Goal: Task Accomplishment & Management: Manage account settings

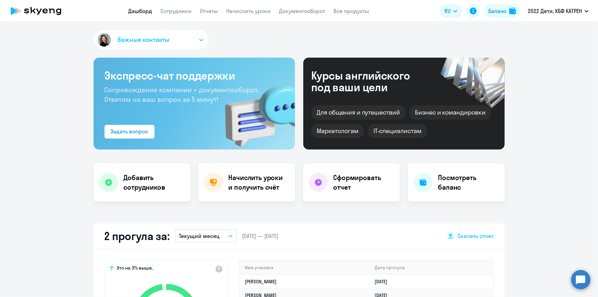
click at [581, 280] on circle at bounding box center [580, 278] width 19 height 19
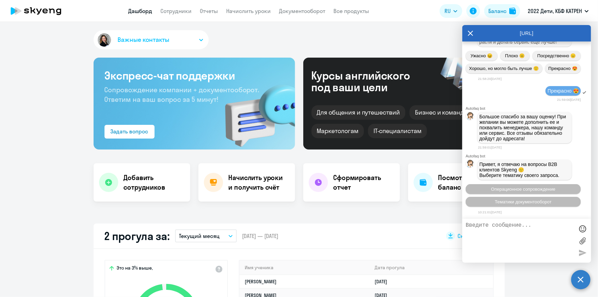
scroll to position [27407, 0]
drag, startPoint x: 467, startPoint y: 32, endPoint x: 300, endPoint y: 134, distance: 195.7
click at [466, 33] on div "[URL]" at bounding box center [526, 33] width 129 height 16
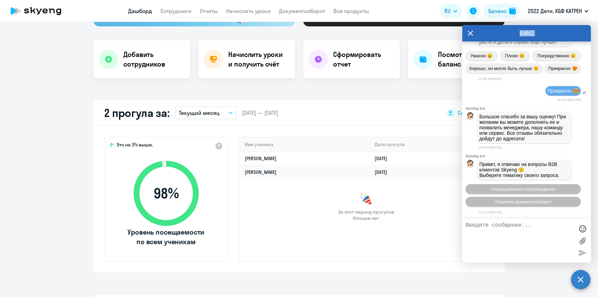
scroll to position [124, 0]
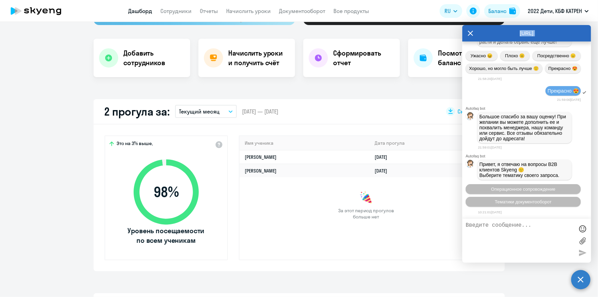
click at [470, 33] on icon at bounding box center [470, 33] width 5 height 5
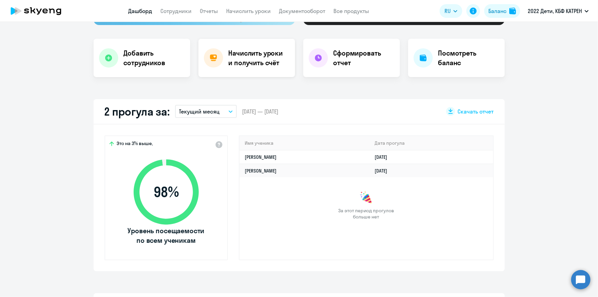
click at [247, 55] on h4 "Начислить уроки и получить счёт" at bounding box center [258, 57] width 60 height 19
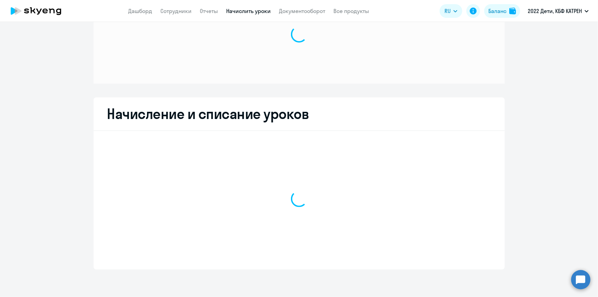
scroll to position [47, 0]
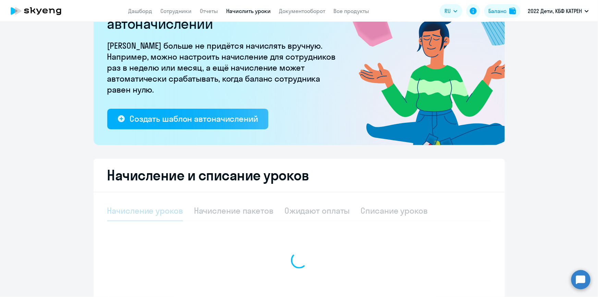
select select "10"
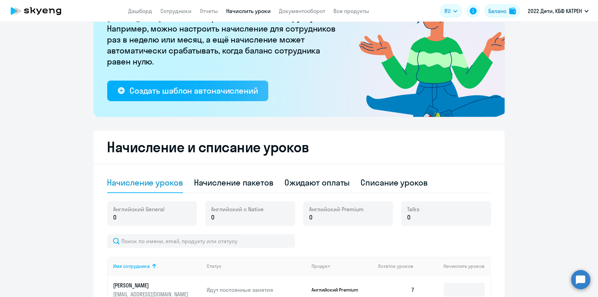
scroll to position [140, 0]
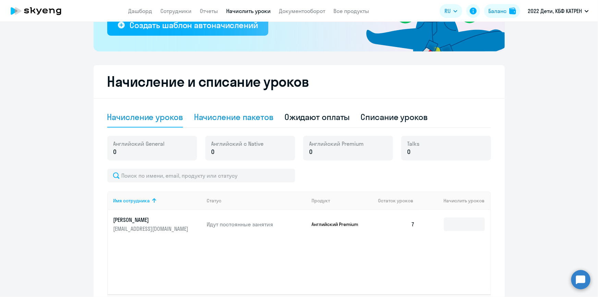
click at [236, 117] on div "Начисление пакетов" at bounding box center [233, 116] width 79 height 11
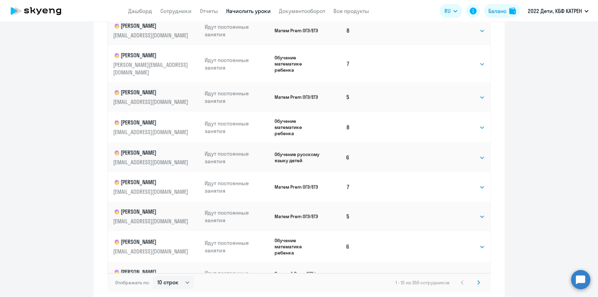
scroll to position [426, 0]
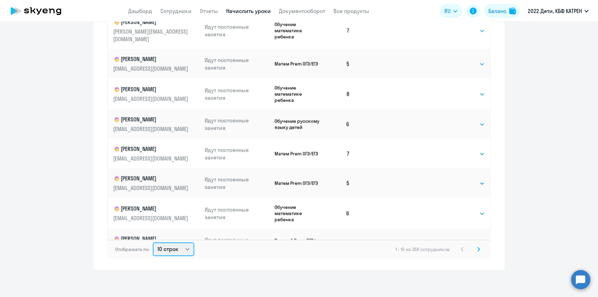
click at [183, 248] on select "10 строк 30 строк 50 строк" at bounding box center [173, 249] width 41 height 14
select select "50"
click at [153, 242] on select "10 строк 30 строк 50 строк" at bounding box center [173, 249] width 41 height 14
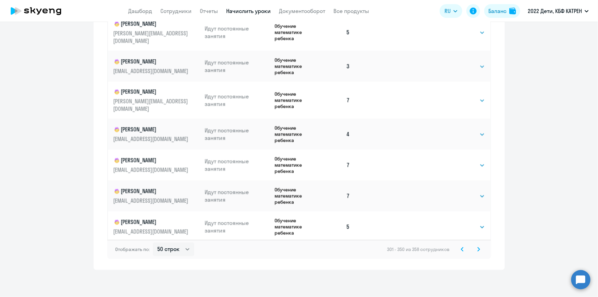
click at [461, 250] on icon at bounding box center [462, 249] width 3 height 5
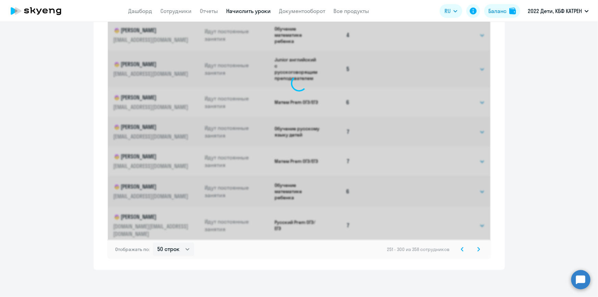
click at [461, 250] on icon at bounding box center [462, 249] width 3 height 5
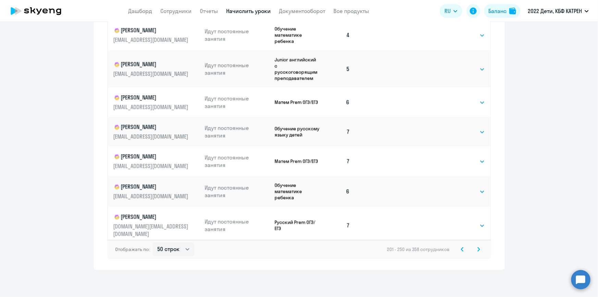
click at [461, 250] on icon at bounding box center [462, 249] width 3 height 5
click at [460, 250] on div "51 - 100 из 358 сотрудников" at bounding box center [436, 249] width 92 height 8
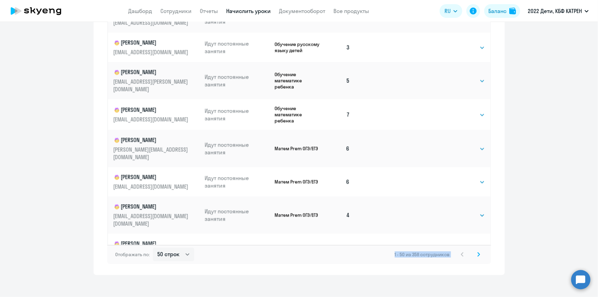
scroll to position [426, 0]
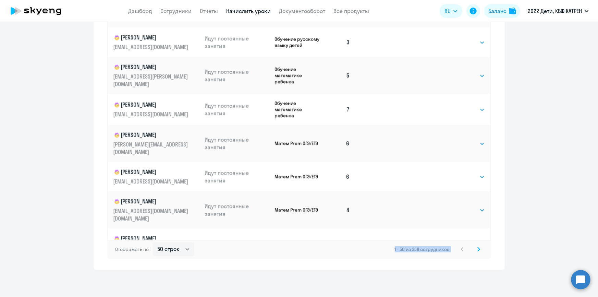
click at [477, 247] on icon at bounding box center [478, 249] width 3 height 5
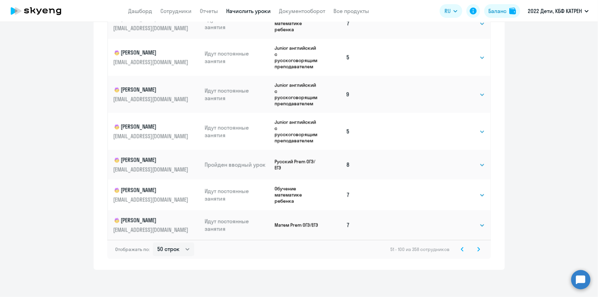
click at [461, 250] on icon at bounding box center [462, 249] width 2 height 4
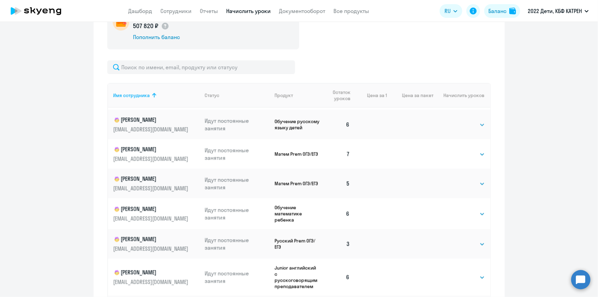
scroll to position [187, 0]
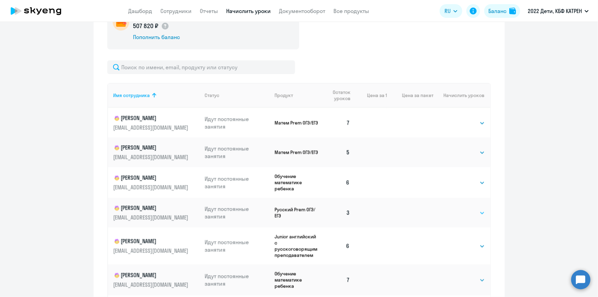
click at [475, 209] on select "Выбрать 4 8 16 32 64 128" at bounding box center [470, 213] width 28 height 8
select select "4"
click at [456, 209] on select "Выбрать 4 8 16 32 64 128" at bounding box center [470, 213] width 28 height 8
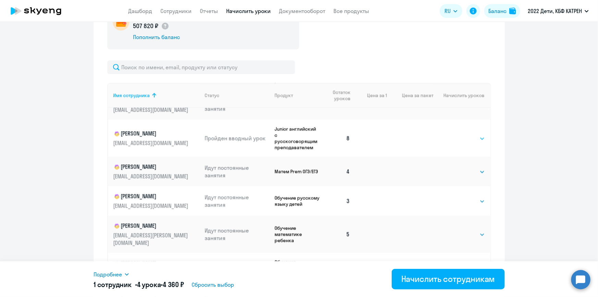
scroll to position [1254, 0]
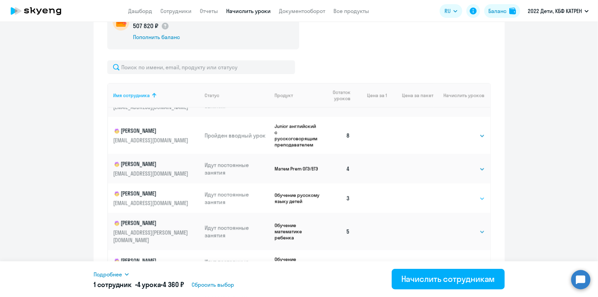
click at [474, 194] on select "Выбрать 4 8 16 32 64 128" at bounding box center [470, 198] width 28 height 8
select select "4"
click at [456, 194] on select "Выбрать 4 8 16 32 64 128" at bounding box center [470, 198] width 28 height 8
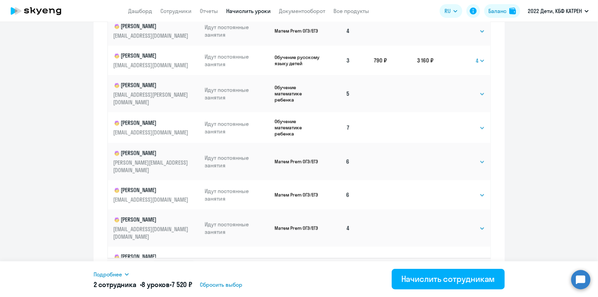
scroll to position [426, 0]
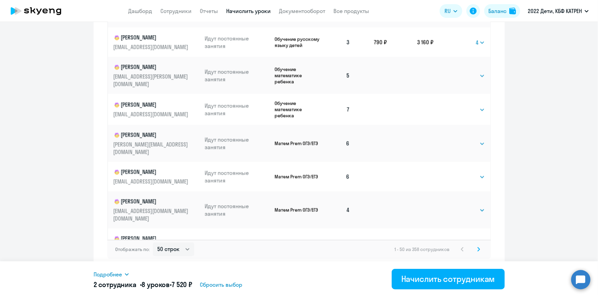
click at [477, 249] on icon at bounding box center [478, 249] width 2 height 4
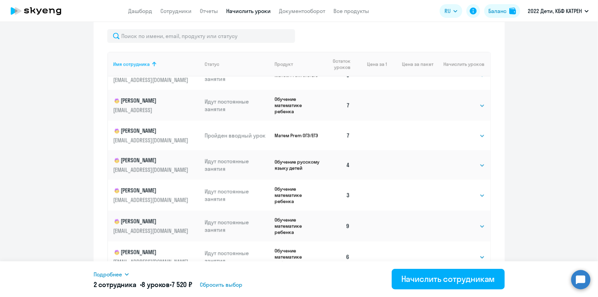
scroll to position [31, 0]
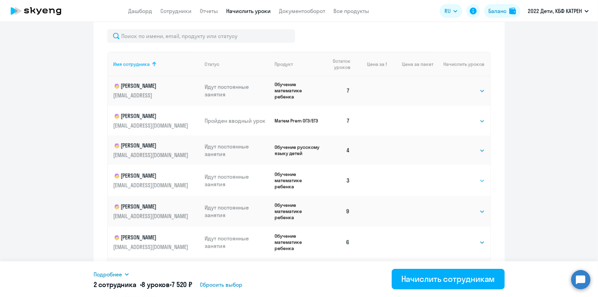
click at [475, 181] on select "Выбрать 4 8 16 32 64 128" at bounding box center [470, 180] width 28 height 8
select select "4"
click at [456, 176] on select "Выбрать 4 8 16 32 64 128" at bounding box center [470, 180] width 28 height 8
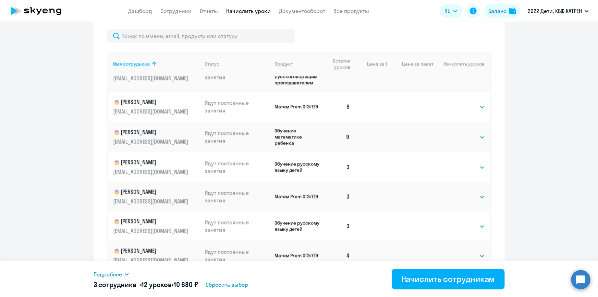
scroll to position [809, 0]
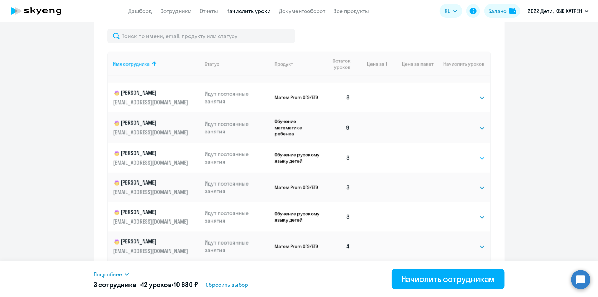
click at [473, 162] on select "Выбрать 4 8 16 32 64 128" at bounding box center [470, 158] width 28 height 8
select select "4"
click at [456, 159] on select "Выбрать 4 8 16 32 64 128" at bounding box center [470, 158] width 28 height 8
click at [473, 192] on select "Выбрать 4 8 16 32 64 128" at bounding box center [470, 188] width 28 height 8
select select "4"
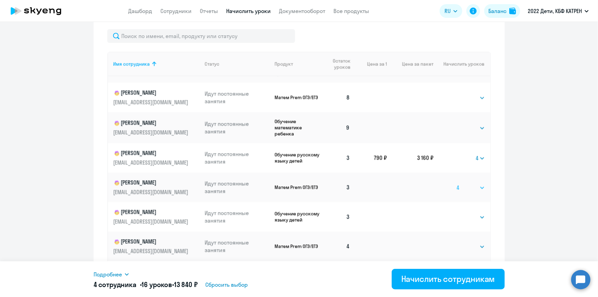
click at [456, 189] on select "Выбрать 4 8 16 32 64 128" at bounding box center [470, 188] width 28 height 8
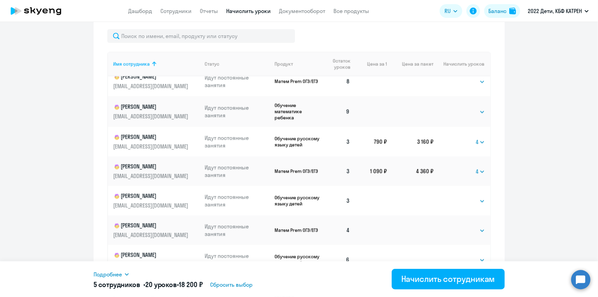
scroll to position [840, 0]
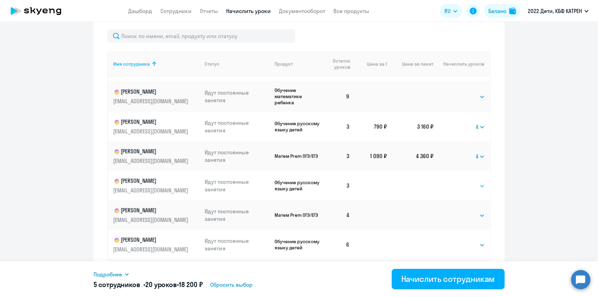
click at [476, 190] on select "Выбрать 4 8 16 32 64 128" at bounding box center [470, 186] width 28 height 8
select select "4"
click at [456, 188] on select "Выбрать 4 8 16 32 64 128" at bounding box center [470, 186] width 28 height 8
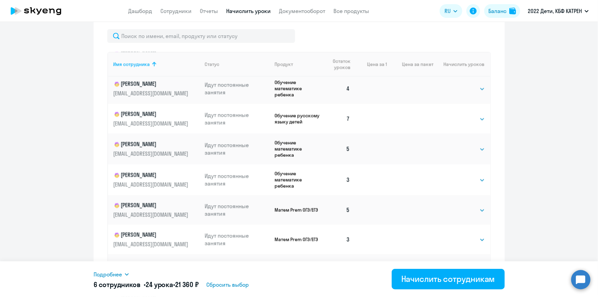
scroll to position [1027, 0]
click at [474, 183] on select "Выбрать 4 8 16 32 64 128" at bounding box center [470, 179] width 28 height 8
select select "4"
click at [456, 183] on select "Выбрать 4 8 16 32 64 128" at bounding box center [470, 179] width 28 height 8
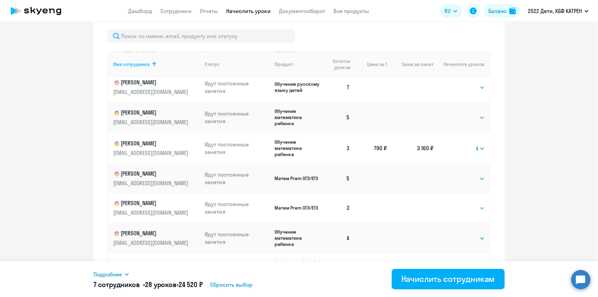
click at [476, 212] on select "Выбрать 4 8 16 32 64 128" at bounding box center [470, 208] width 28 height 8
select select "4"
click at [456, 212] on select "Выбрать 4 8 16 32 64 128" at bounding box center [470, 208] width 28 height 8
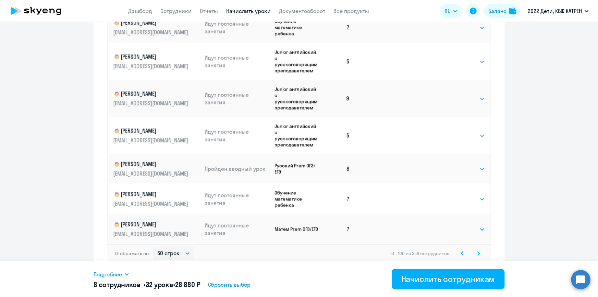
scroll to position [426, 0]
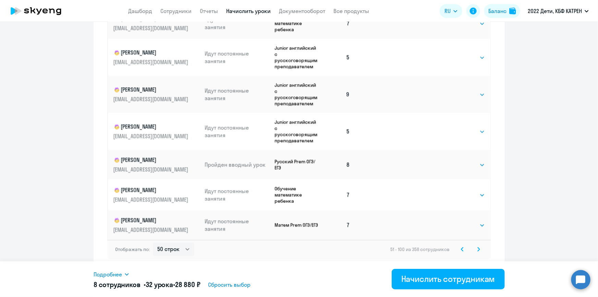
click at [477, 248] on icon at bounding box center [478, 249] width 2 height 4
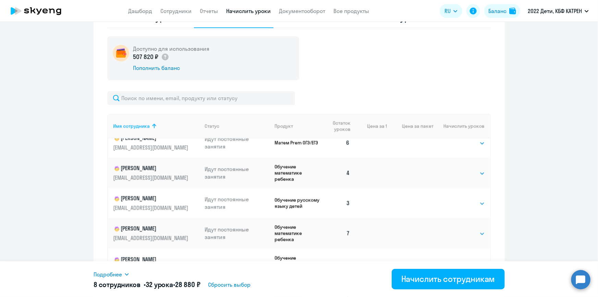
scroll to position [654, 0]
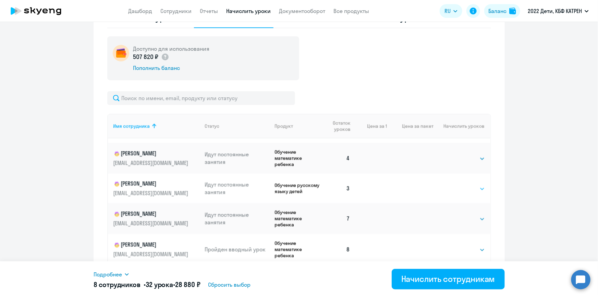
click at [474, 185] on select "Выбрать 4 8 16 32 64 128" at bounding box center [470, 189] width 28 height 8
select select "4"
click at [456, 185] on select "Выбрать 4 8 16 32 64 128" at bounding box center [470, 189] width 28 height 8
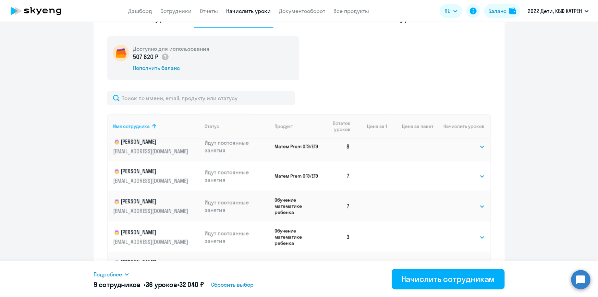
scroll to position [1214, 0]
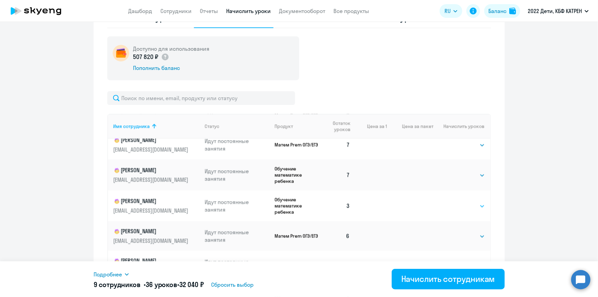
click at [475, 202] on select "Выбрать 4 8 16 32 64 128" at bounding box center [470, 206] width 28 height 8
select select "4"
click at [456, 202] on select "Выбрать 4 8 16 32 64 128" at bounding box center [470, 206] width 28 height 8
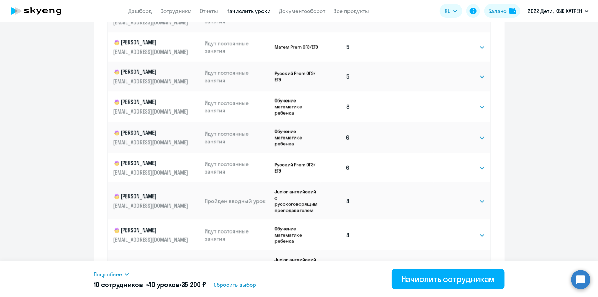
scroll to position [426, 0]
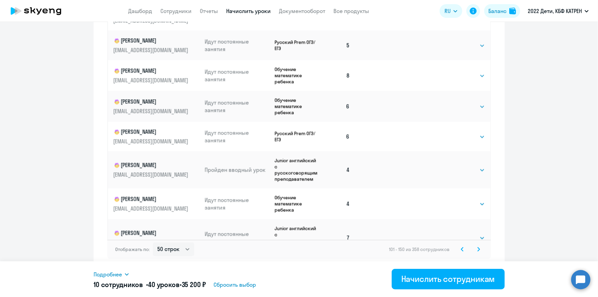
click at [477, 250] on icon at bounding box center [478, 249] width 3 height 5
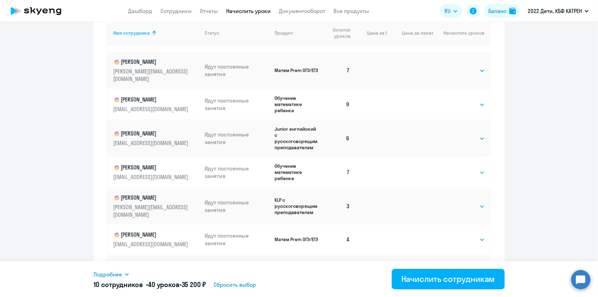
scroll to position [1284, 0]
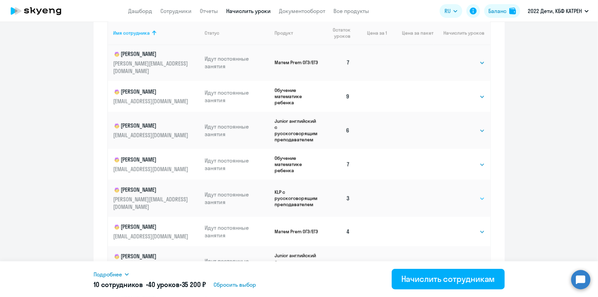
click at [474, 194] on select "Выбрать 4 8 16 32 64 128" at bounding box center [470, 198] width 28 height 8
select select "4"
click at [456, 194] on select "Выбрать 4 8 16 32 64 128" at bounding box center [470, 198] width 28 height 8
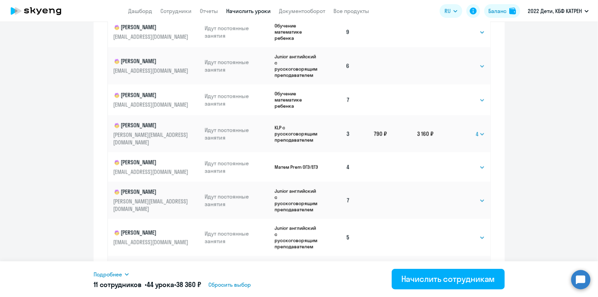
scroll to position [426, 0]
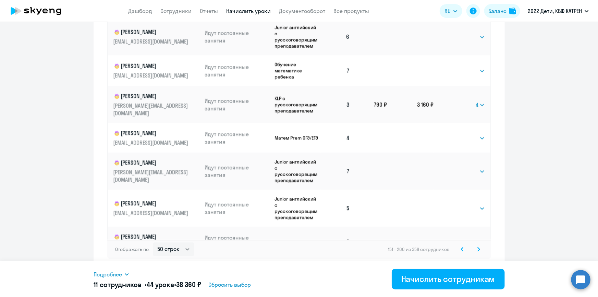
click at [475, 237] on select "Выбрать 4 8 16 32 64 128" at bounding box center [470, 241] width 28 height 8
select select "4"
click at [456, 237] on select "Выбрать 4 8 16 32 64 128" at bounding box center [470, 241] width 28 height 8
click at [477, 250] on icon at bounding box center [478, 249] width 2 height 4
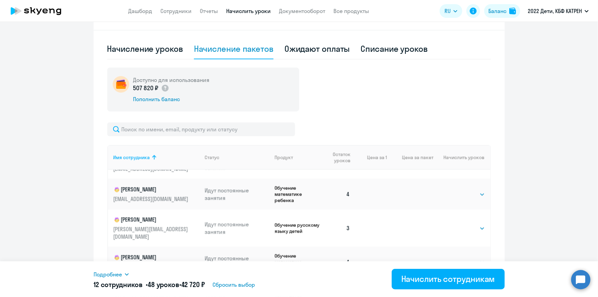
scroll to position [155, 0]
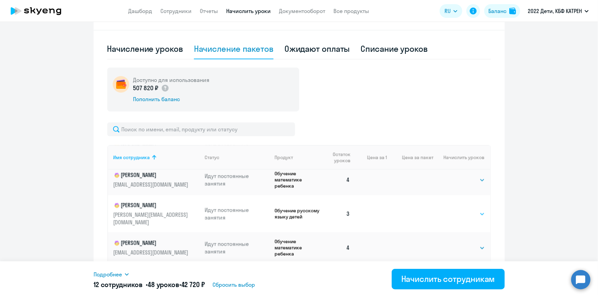
click at [474, 212] on select "Выбрать 4 8 16 32 64 128" at bounding box center [470, 214] width 28 height 8
select select "4"
click at [456, 210] on select "Выбрать 4 8 16 32 64 128" at bounding box center [470, 214] width 28 height 8
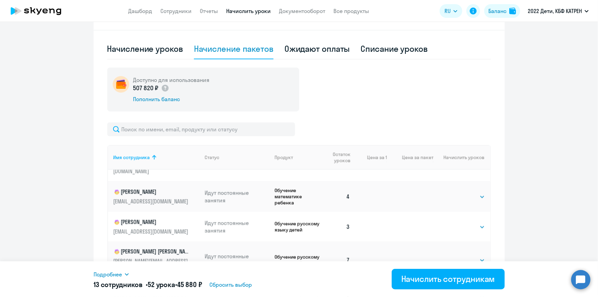
scroll to position [218, 0]
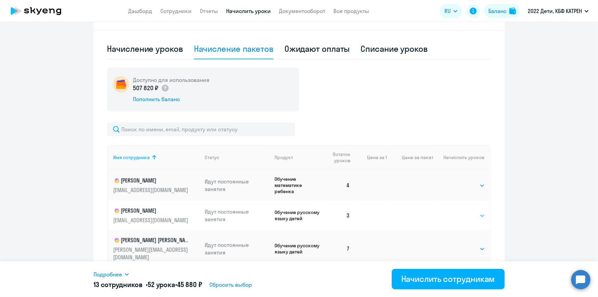
click at [474, 212] on select "Выбрать 4 8 16 32 64 128" at bounding box center [470, 215] width 28 height 8
select select "4"
click at [456, 211] on select "Выбрать 4 8 16 32 64 128" at bounding box center [470, 215] width 28 height 8
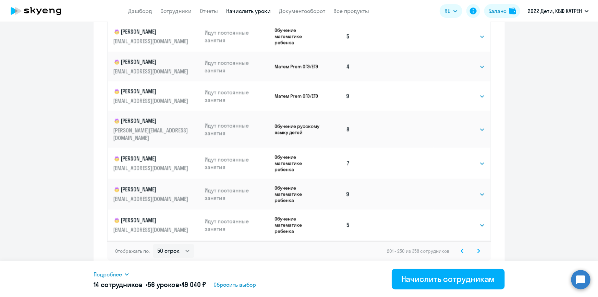
scroll to position [426, 0]
click at [477, 249] on icon at bounding box center [478, 249] width 2 height 4
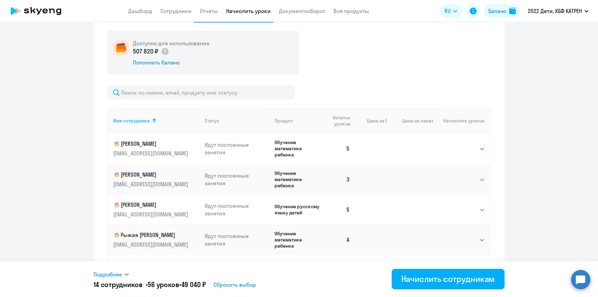
scroll to position [271, 0]
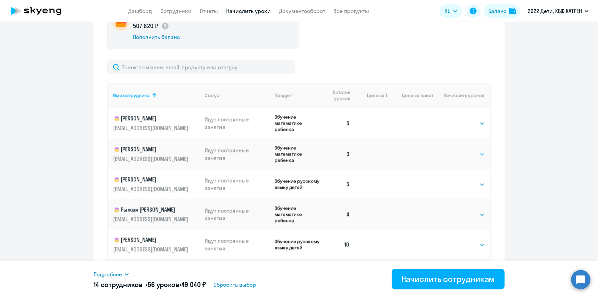
click at [474, 153] on select "Выбрать 4 8 16 32 64 128" at bounding box center [470, 154] width 28 height 8
select select "4"
click at [456, 150] on select "Выбрать 4 8 16 32 64 128" at bounding box center [470, 154] width 28 height 8
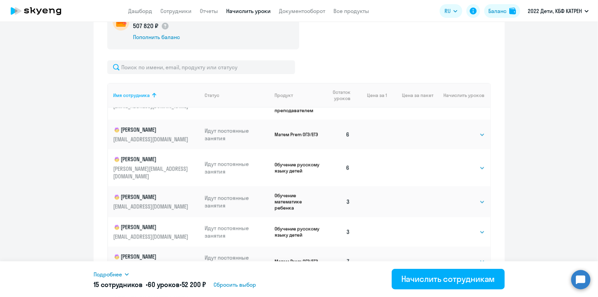
scroll to position [373, 0]
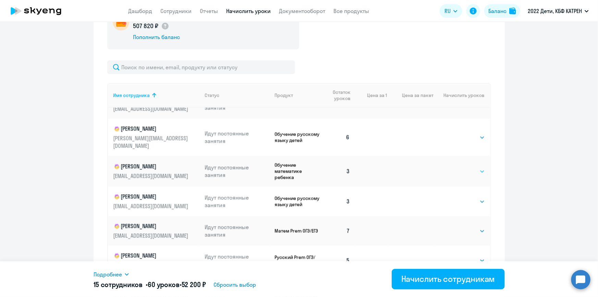
click at [475, 167] on select "Выбрать 4 8 16 32 64 128" at bounding box center [470, 171] width 28 height 8
select select "4"
click at [456, 167] on select "Выбрать 4 8 16 32 64 128" at bounding box center [470, 171] width 28 height 8
click at [475, 197] on select "Выбрать 4 8 16 32 64 128" at bounding box center [470, 201] width 28 height 8
select select "4"
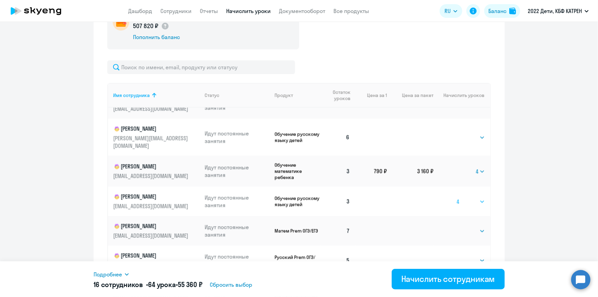
click at [456, 197] on select "Выбрать 4 8 16 32 64 128" at bounding box center [470, 201] width 28 height 8
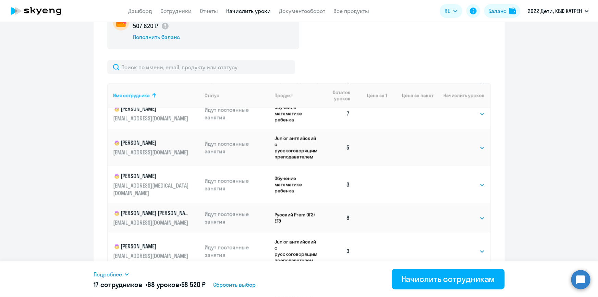
scroll to position [1058, 0]
click at [474, 180] on select "Выбрать 4 8 16 32 64 128" at bounding box center [470, 184] width 28 height 8
select select "4"
click at [456, 180] on select "Выбрать 4 8 16 32 64 128" at bounding box center [470, 184] width 28 height 8
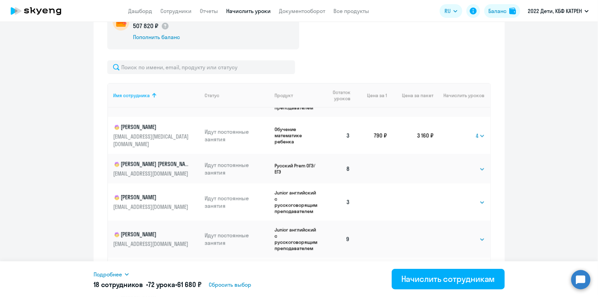
scroll to position [1120, 0]
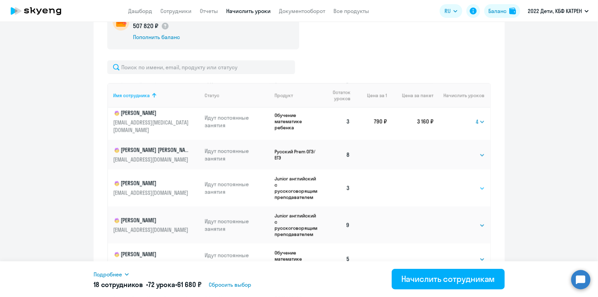
click at [475, 184] on select "Выбрать 4 8 16 32 64 128" at bounding box center [470, 188] width 28 height 8
select select "4"
click at [456, 184] on select "Выбрать 4 8 16 32 64 128" at bounding box center [470, 188] width 28 height 8
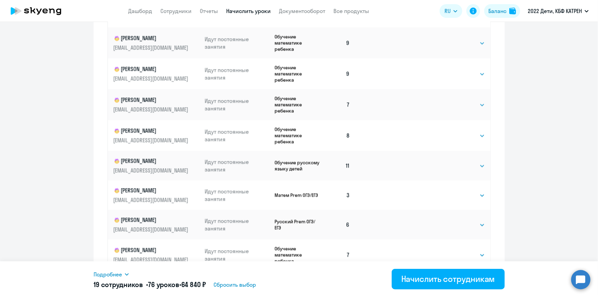
scroll to position [395, 0]
click at [476, 190] on select "Выбрать 4 8 16 32 64 128" at bounding box center [470, 194] width 28 height 8
select select "4"
click at [456, 190] on select "Выбрать 4 8 16 32 64 128" at bounding box center [470, 194] width 28 height 8
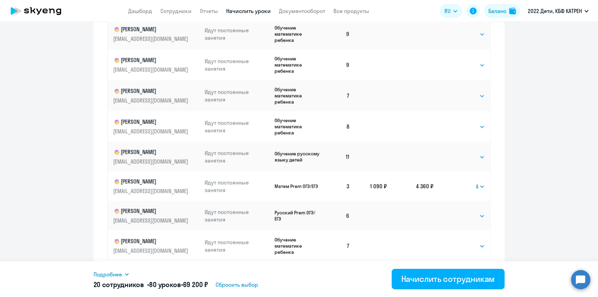
scroll to position [426, 0]
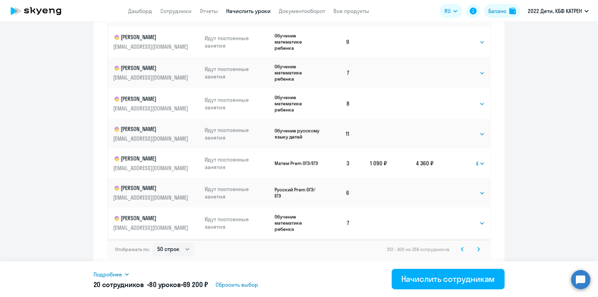
click at [477, 250] on icon at bounding box center [478, 249] width 2 height 4
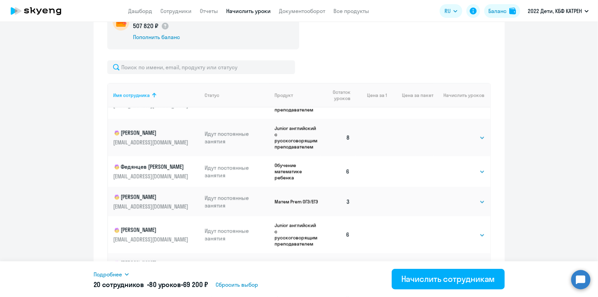
scroll to position [560, 0]
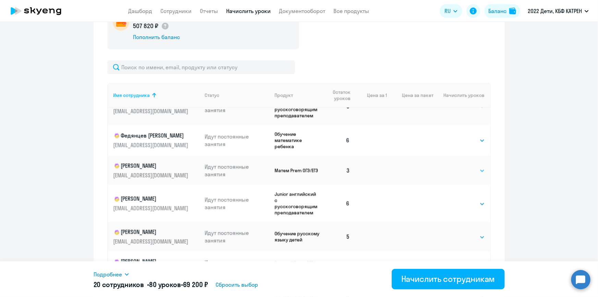
click at [474, 166] on select "Выбрать 4 8 16 32 64 128" at bounding box center [470, 170] width 28 height 8
select select "4"
click at [456, 166] on select "Выбрать 4 8 16 32 64 128" at bounding box center [470, 170] width 28 height 8
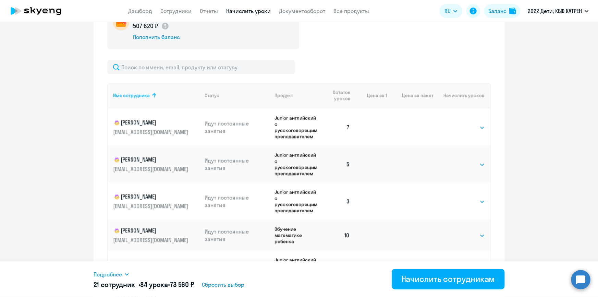
scroll to position [1120, 0]
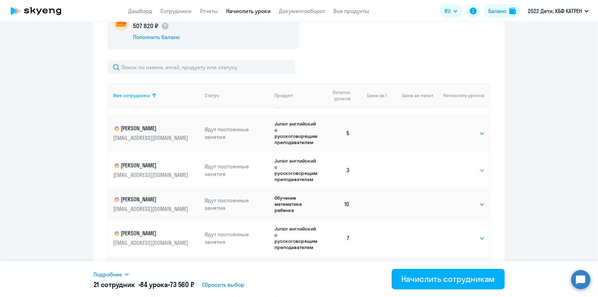
click at [476, 166] on select "Выбрать 4 8 16 32 64 128" at bounding box center [470, 170] width 28 height 8
select select "4"
click at [456, 166] on select "Выбрать 4 8 16 32 64 128" at bounding box center [470, 170] width 28 height 8
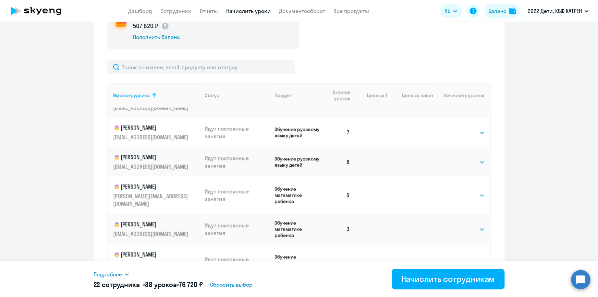
scroll to position [1295, 0]
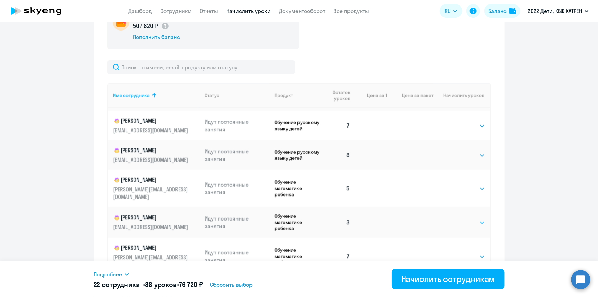
click at [476, 218] on select "Выбрать 4 8 16 32 64 128" at bounding box center [470, 222] width 28 height 8
select select "4"
click at [456, 218] on select "Выбрать 4 8 16 32 64 128" at bounding box center [470, 222] width 28 height 8
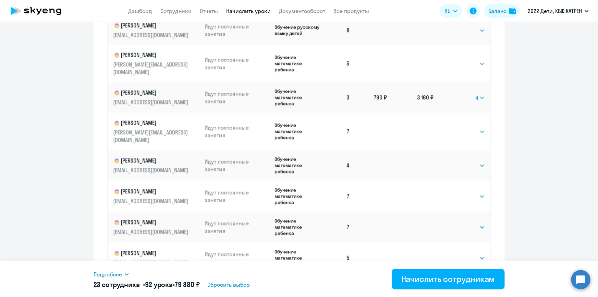
scroll to position [426, 0]
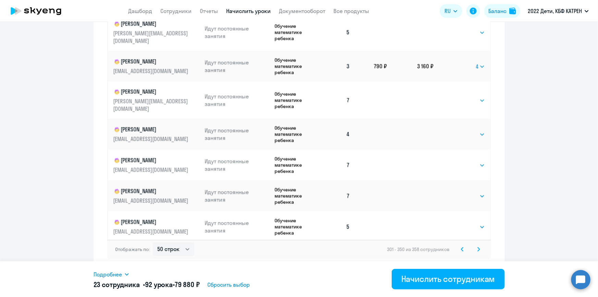
click at [477, 249] on icon at bounding box center [478, 249] width 3 height 5
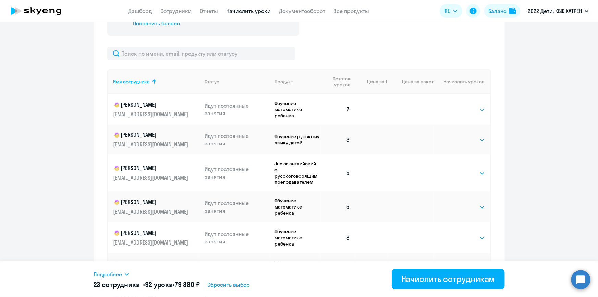
scroll to position [270, 0]
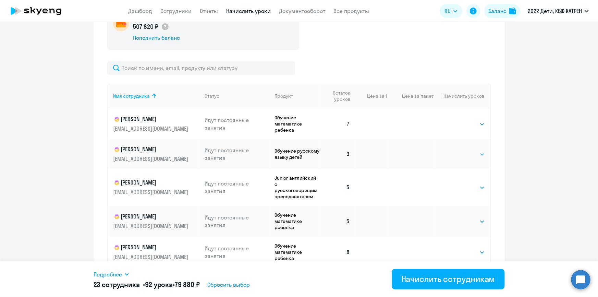
click at [480, 151] on select "Выбрать 4 8 16 32 64 128" at bounding box center [470, 154] width 28 height 8
select select "4"
click at [456, 150] on select "Выбрать 4 8 16 32 64 128" at bounding box center [470, 154] width 28 height 8
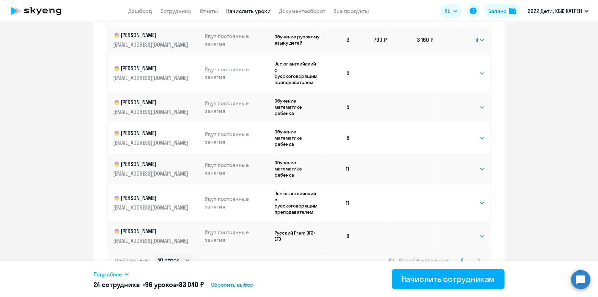
scroll to position [394, 0]
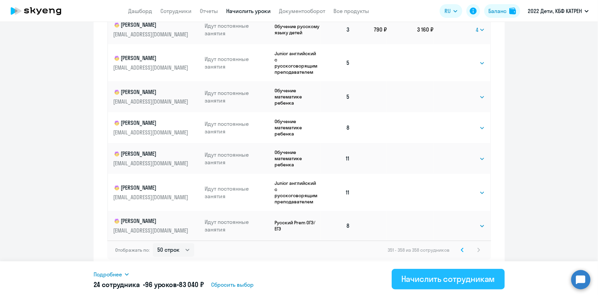
click at [430, 281] on div "Начислить сотрудникам" at bounding box center [448, 278] width 94 height 11
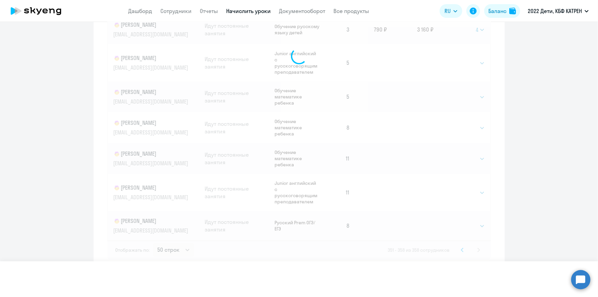
select select
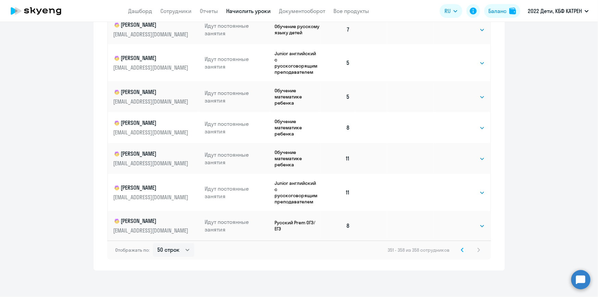
click at [461, 250] on icon at bounding box center [462, 249] width 3 height 5
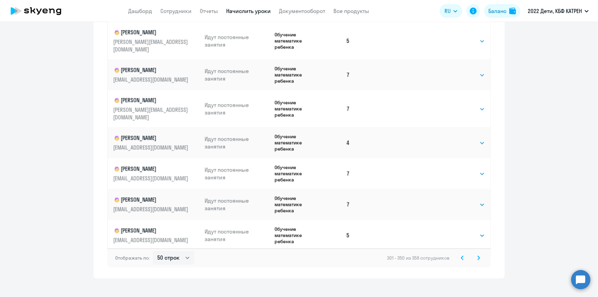
scroll to position [426, 0]
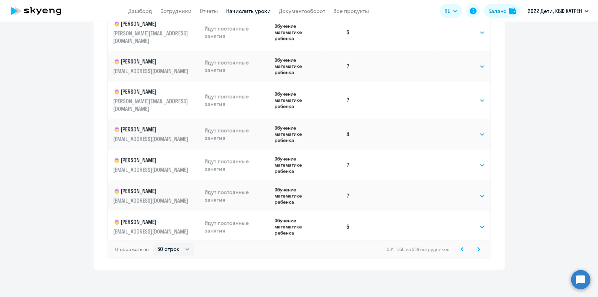
click at [461, 249] on icon at bounding box center [462, 249] width 2 height 4
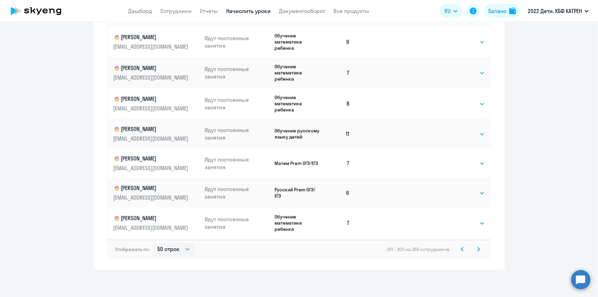
click at [461, 249] on icon at bounding box center [462, 249] width 2 height 4
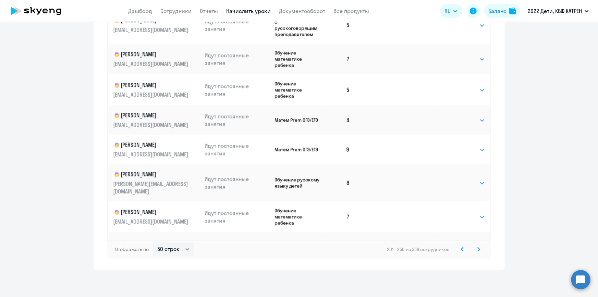
click at [461, 250] on icon at bounding box center [462, 249] width 2 height 4
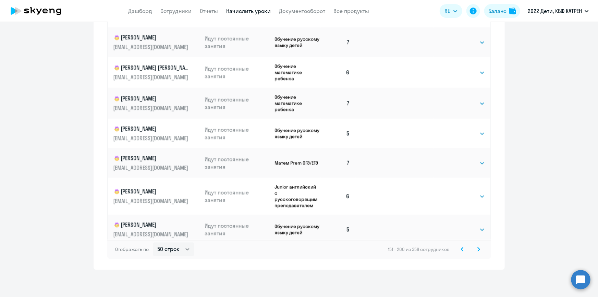
scroll to position [249, 0]
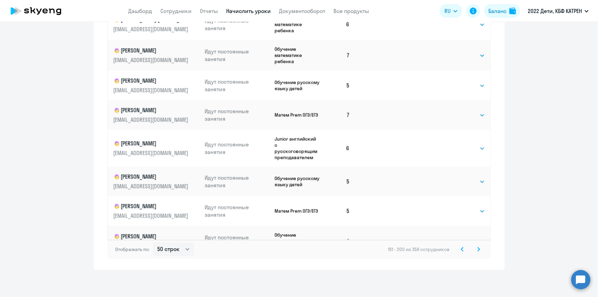
click at [461, 248] on icon at bounding box center [462, 249] width 2 height 4
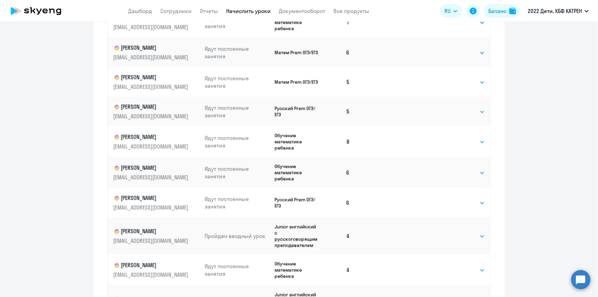
scroll to position [426, 0]
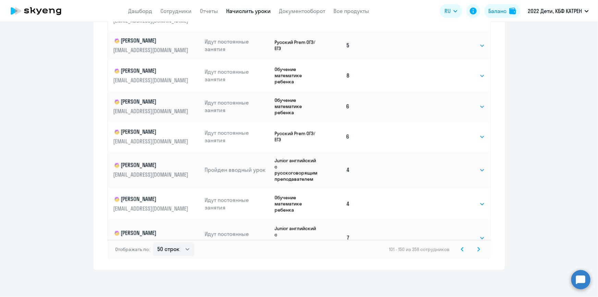
click at [461, 247] on icon at bounding box center [462, 249] width 2 height 4
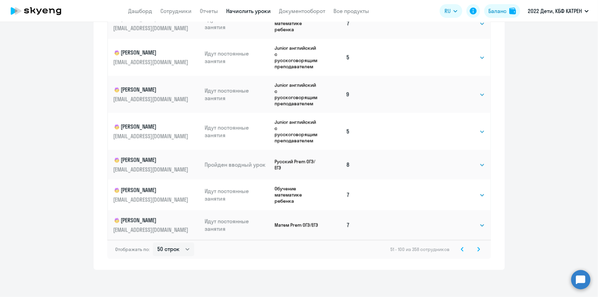
click at [461, 248] on icon at bounding box center [462, 249] width 2 height 4
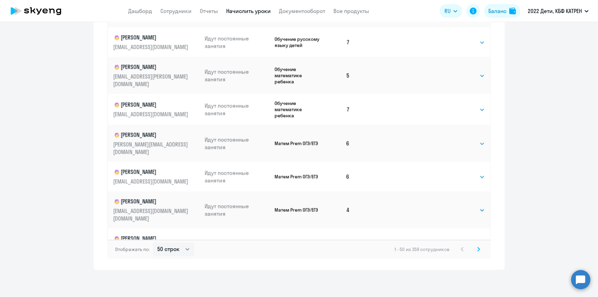
click at [477, 249] on icon at bounding box center [478, 249] width 3 height 5
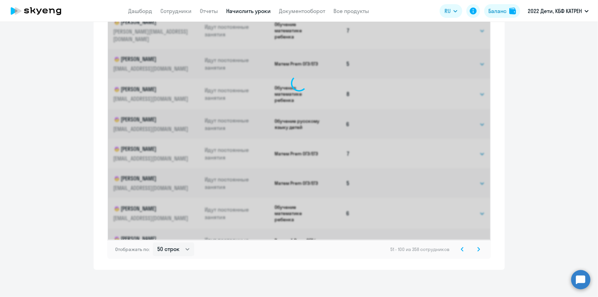
click at [477, 250] on icon at bounding box center [478, 249] width 2 height 4
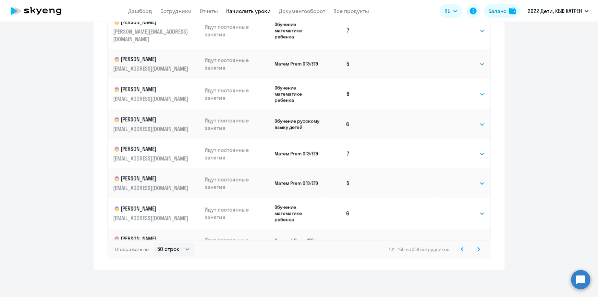
click at [477, 250] on icon at bounding box center [478, 249] width 2 height 4
click at [477, 249] on icon at bounding box center [478, 249] width 2 height 4
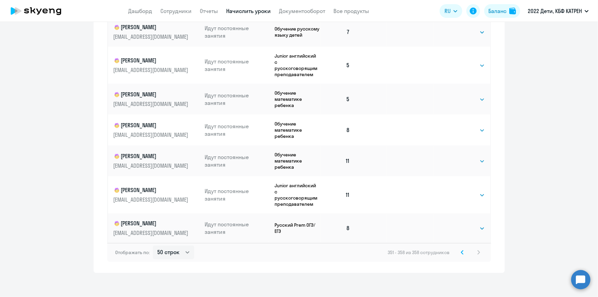
scroll to position [394, 0]
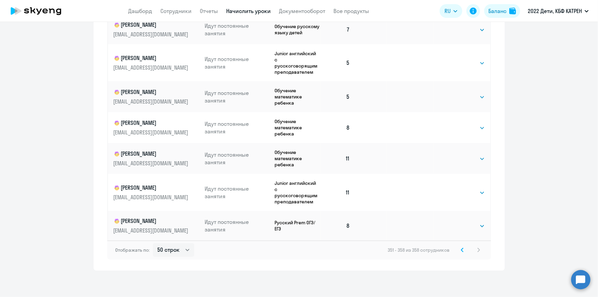
click at [461, 249] on icon at bounding box center [462, 249] width 3 height 5
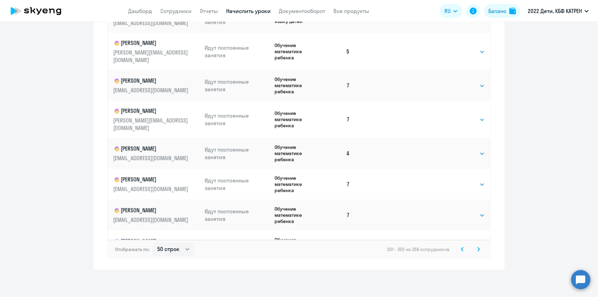
scroll to position [1295, 0]
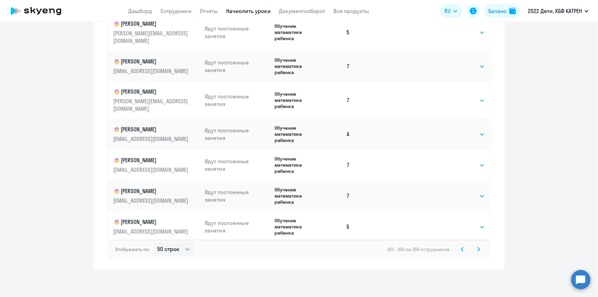
click at [461, 250] on icon at bounding box center [462, 249] width 2 height 4
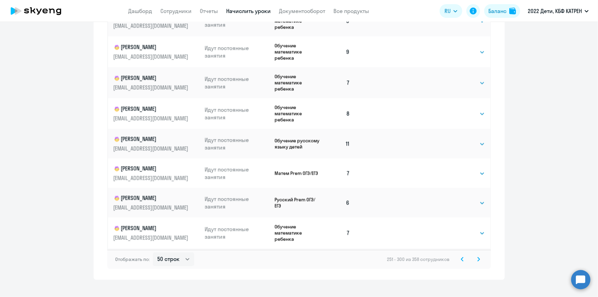
scroll to position [426, 0]
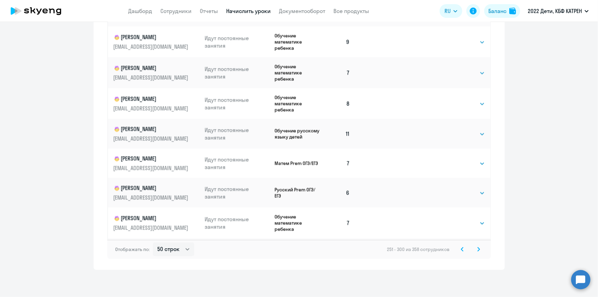
click at [461, 250] on icon at bounding box center [462, 249] width 2 height 4
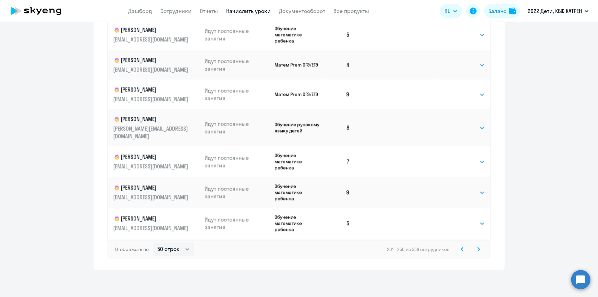
click at [461, 248] on icon at bounding box center [462, 249] width 3 height 5
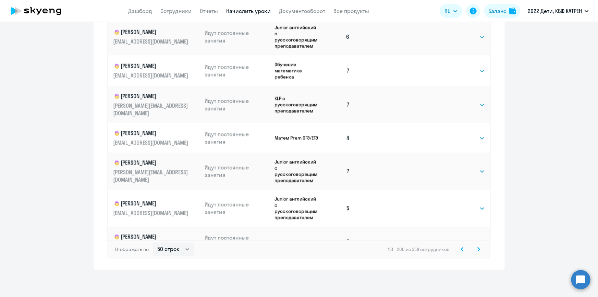
click at [461, 248] on icon at bounding box center [462, 249] width 2 height 4
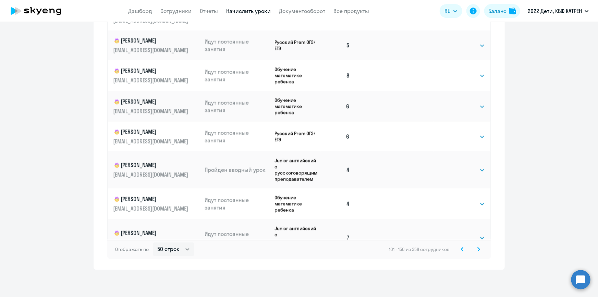
click at [462, 251] on svg-icon at bounding box center [462, 249] width 8 height 8
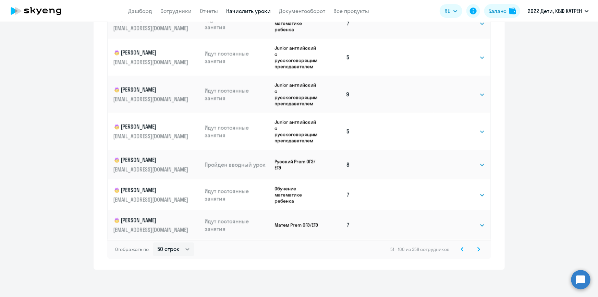
click at [458, 249] on svg-icon at bounding box center [462, 249] width 8 height 8
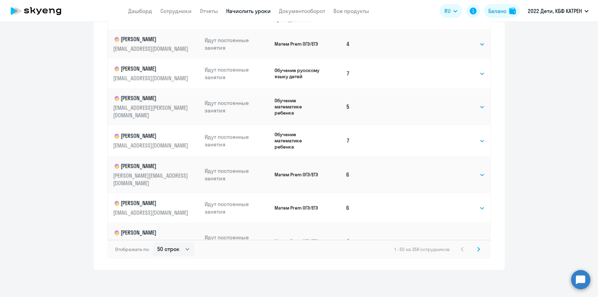
scroll to position [1160, 0]
